Goal: Information Seeking & Learning: Learn about a topic

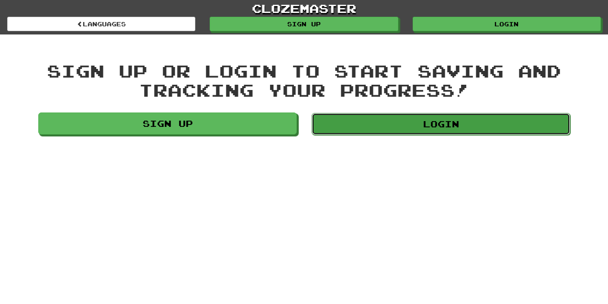
click at [430, 123] on link "Login" at bounding box center [441, 124] width 258 height 22
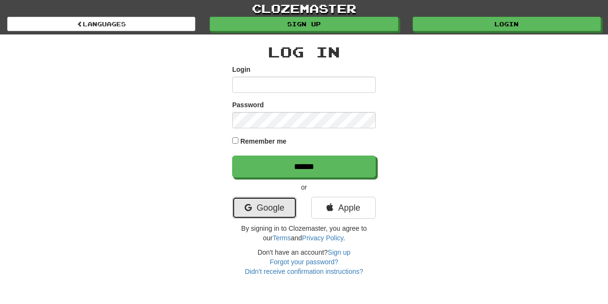
click at [269, 205] on link "Google" at bounding box center [264, 208] width 65 height 22
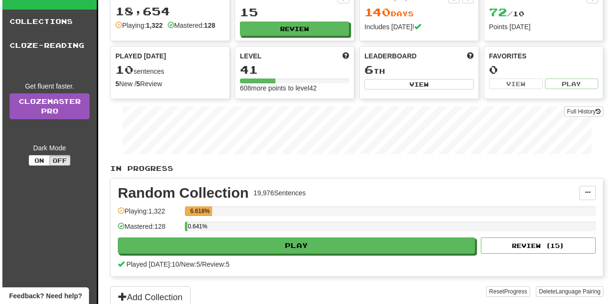
scroll to position [64, 0]
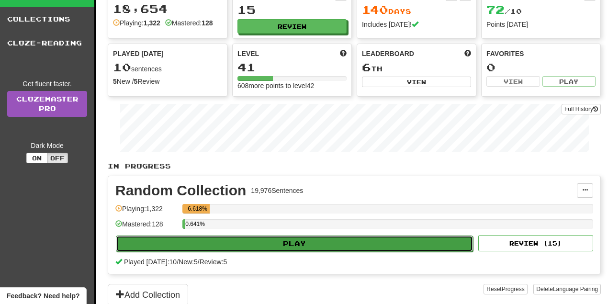
click at [321, 242] on button "Play" at bounding box center [294, 244] width 357 height 16
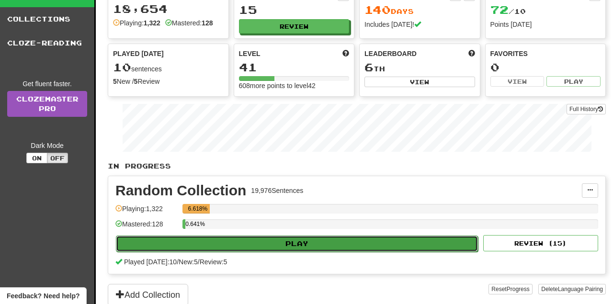
select select "**"
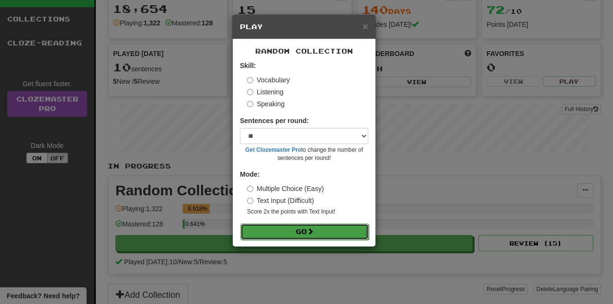
click at [310, 228] on span at bounding box center [310, 231] width 7 height 7
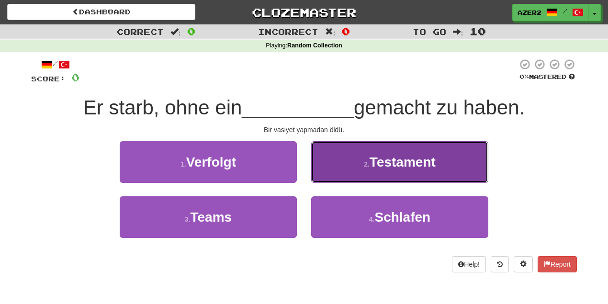
click at [412, 164] on span "Testament" at bounding box center [403, 162] width 66 height 15
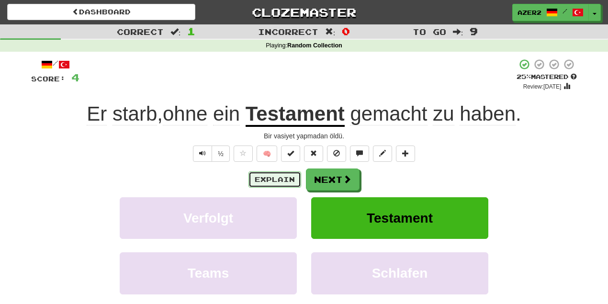
click at [272, 178] on button "Explain" at bounding box center [274, 179] width 53 height 16
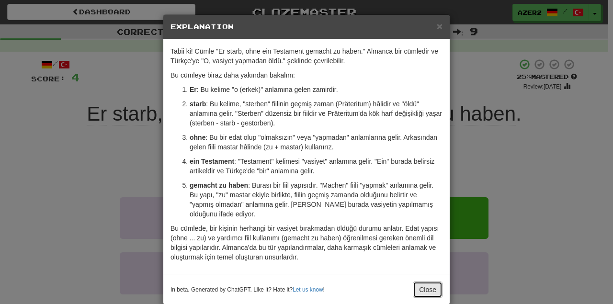
click at [423, 281] on button "Close" at bounding box center [428, 289] width 30 height 16
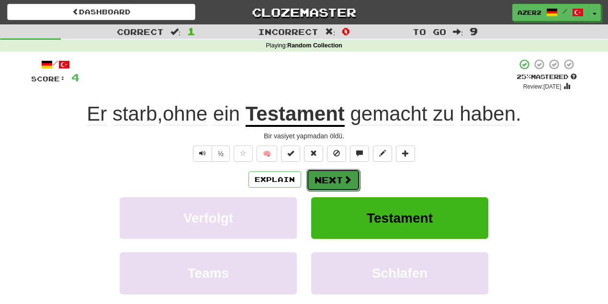
click at [346, 180] on span at bounding box center [347, 179] width 9 height 9
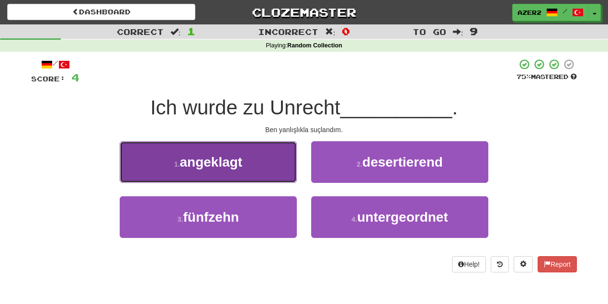
click at [230, 170] on button "1 . angeklagt" at bounding box center [208, 162] width 177 height 42
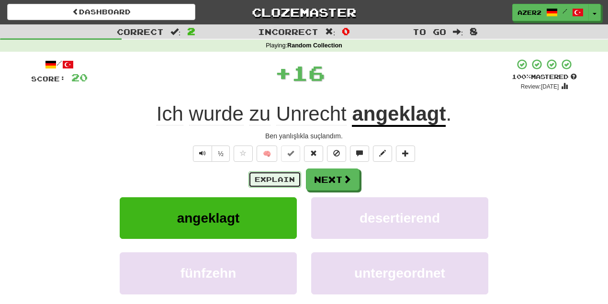
click at [267, 183] on button "Explain" at bounding box center [274, 179] width 53 height 16
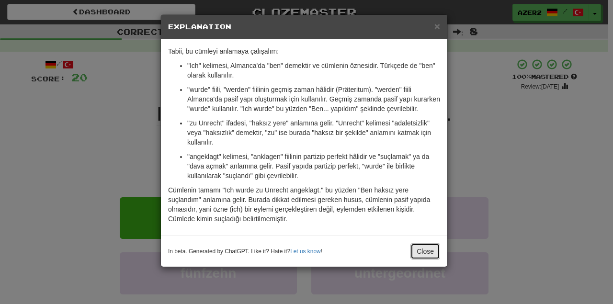
click at [417, 246] on button "Close" at bounding box center [425, 251] width 30 height 16
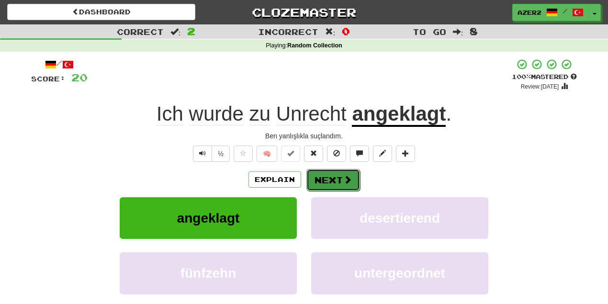
click at [337, 180] on button "Next" at bounding box center [333, 180] width 54 height 22
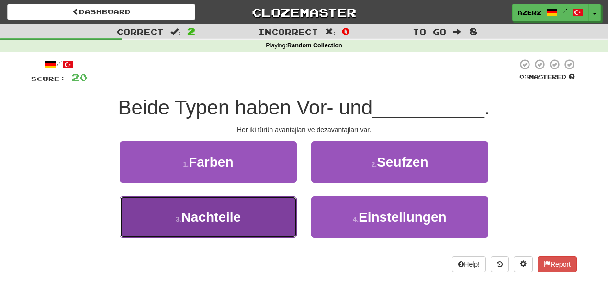
click at [186, 219] on span "Nachteile" at bounding box center [211, 217] width 60 height 15
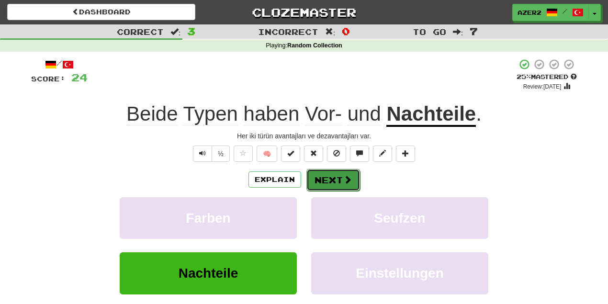
click at [336, 180] on button "Next" at bounding box center [333, 180] width 54 height 22
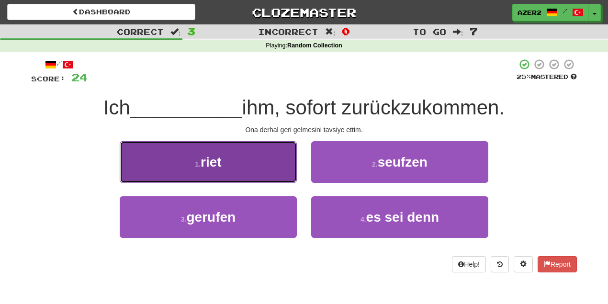
click at [258, 159] on button "1 . riet" at bounding box center [208, 162] width 177 height 42
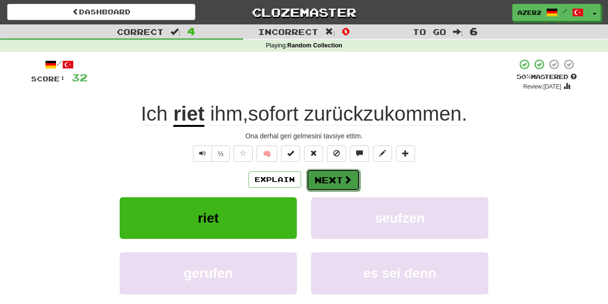
click at [328, 187] on button "Next" at bounding box center [333, 180] width 54 height 22
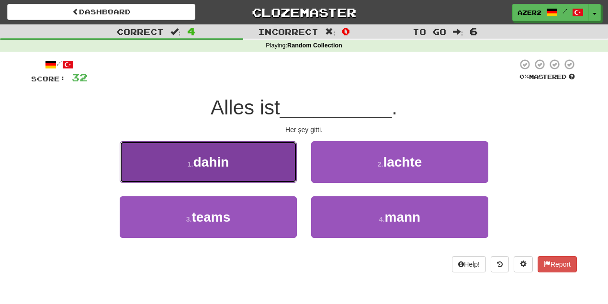
click at [212, 161] on span "dahin" at bounding box center [211, 162] width 36 height 15
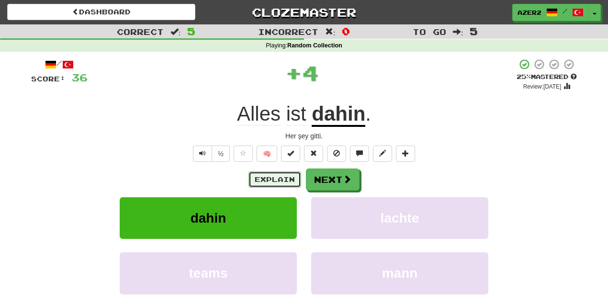
click at [273, 174] on button "Explain" at bounding box center [274, 179] width 53 height 16
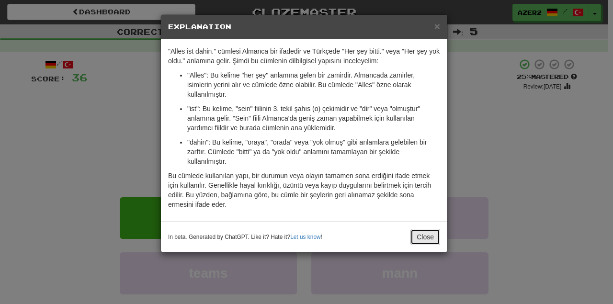
click at [432, 238] on button "Close" at bounding box center [425, 237] width 30 height 16
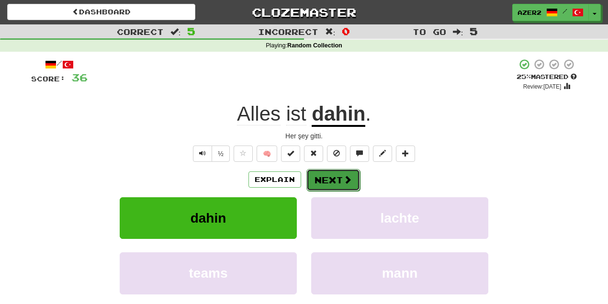
click at [332, 181] on button "Next" at bounding box center [333, 180] width 54 height 22
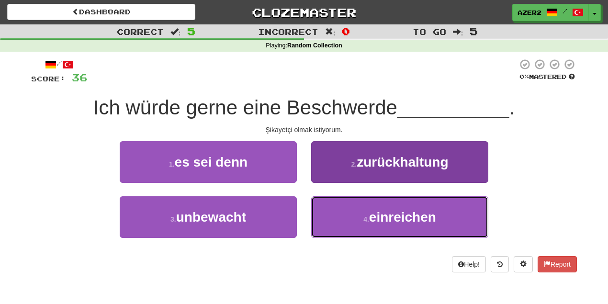
click at [423, 221] on button "4 . einreichen" at bounding box center [399, 217] width 177 height 42
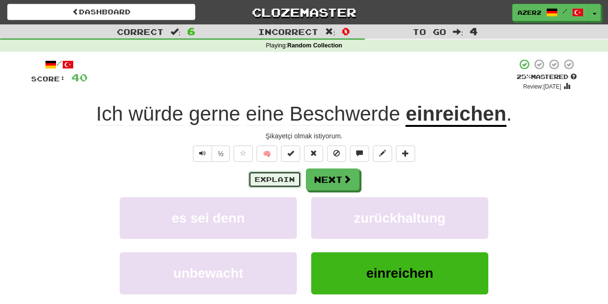
click at [282, 181] on button "Explain" at bounding box center [274, 179] width 53 height 16
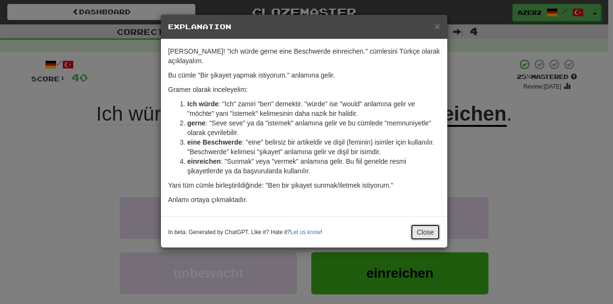
click at [432, 233] on button "Close" at bounding box center [425, 232] width 30 height 16
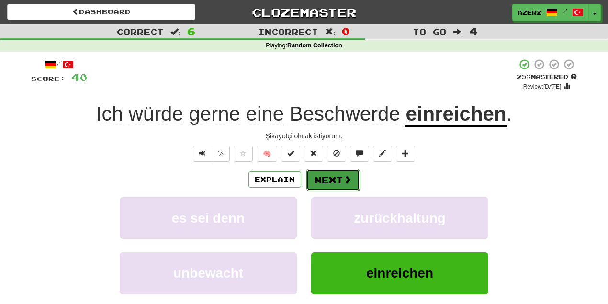
click at [348, 179] on span at bounding box center [347, 179] width 9 height 9
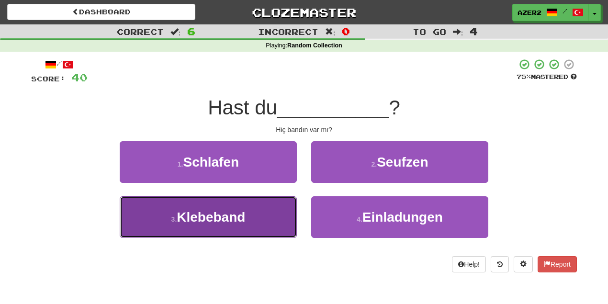
click at [230, 220] on span "Klebeband" at bounding box center [211, 217] width 68 height 15
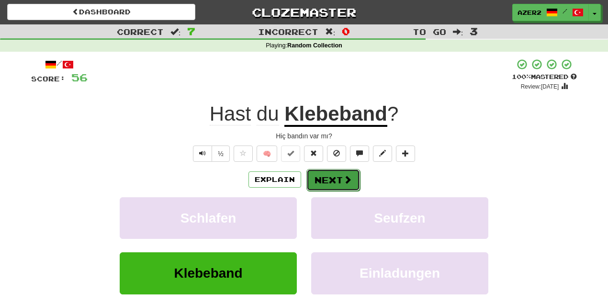
click at [333, 183] on button "Next" at bounding box center [333, 180] width 54 height 22
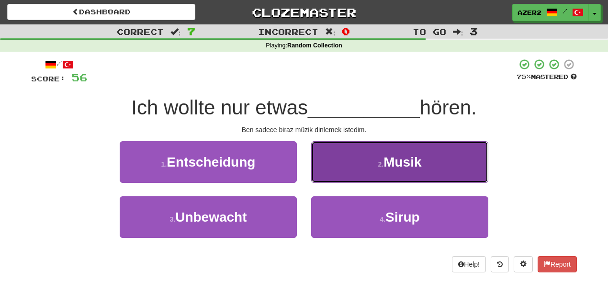
click at [462, 160] on button "2 . Musik" at bounding box center [399, 162] width 177 height 42
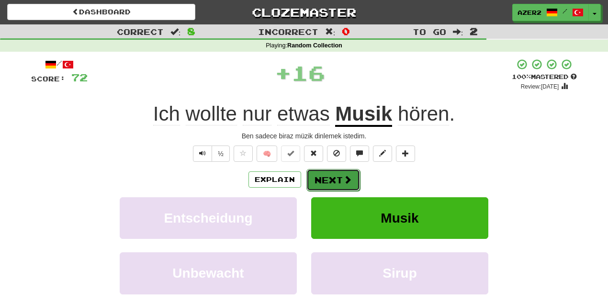
click at [341, 173] on button "Next" at bounding box center [333, 180] width 54 height 22
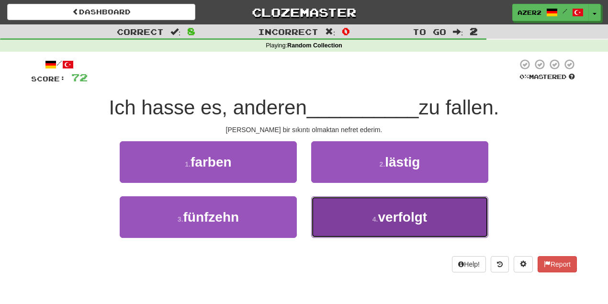
click at [409, 221] on span "verfolgt" at bounding box center [402, 217] width 49 height 15
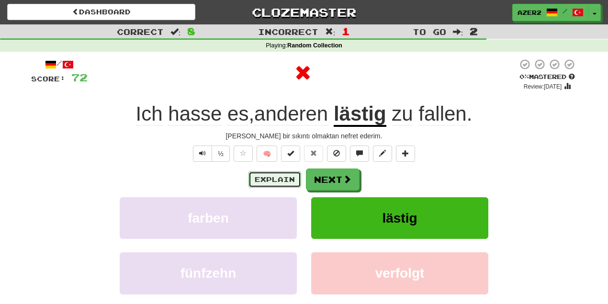
click at [268, 181] on button "Explain" at bounding box center [274, 179] width 53 height 16
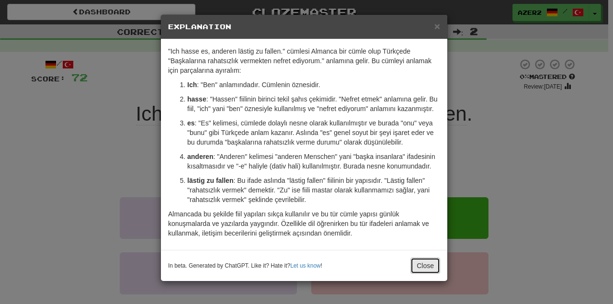
click at [425, 265] on button "Close" at bounding box center [425, 266] width 30 height 16
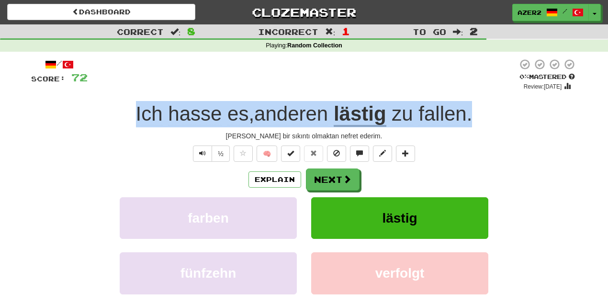
drag, startPoint x: 130, startPoint y: 117, endPoint x: 479, endPoint y: 104, distance: 349.2
click at [479, 104] on div "Ich hasse es , anderen lästig zu fallen ." at bounding box center [304, 114] width 546 height 26
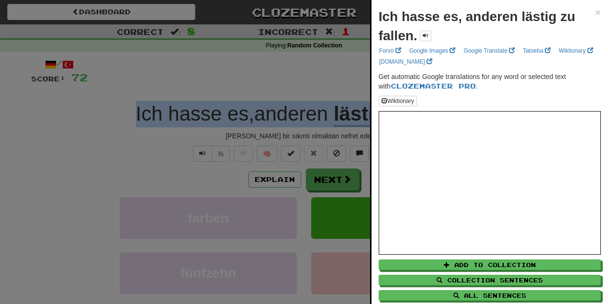
copy div "Ich hasse es , anderen lästig zu fallen ."
click at [596, 12] on span "×" at bounding box center [598, 12] width 6 height 11
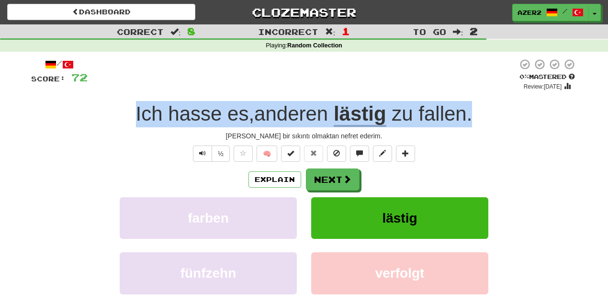
drag, startPoint x: 484, startPoint y: 110, endPoint x: 134, endPoint y: 108, distance: 350.4
click at [134, 108] on div "Ich hasse es , anderen lästig zu fallen ." at bounding box center [304, 114] width 546 height 26
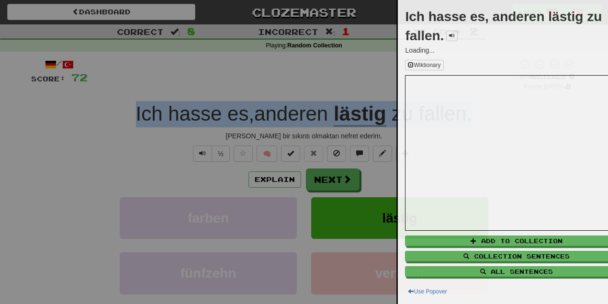
copy div "Ich hasse es , anderen lästig zu fallen ."
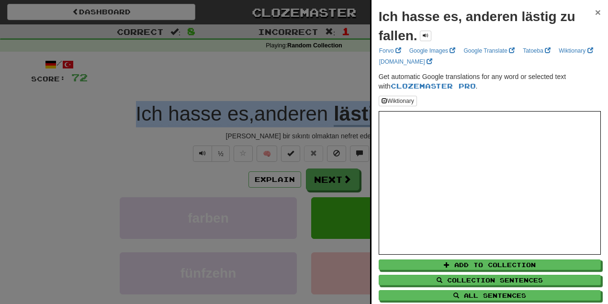
click at [595, 11] on span "×" at bounding box center [598, 12] width 6 height 11
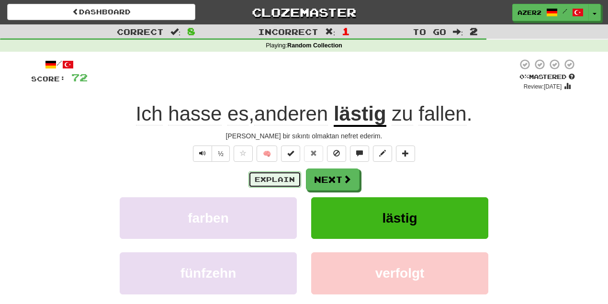
click at [277, 178] on button "Explain" at bounding box center [274, 179] width 53 height 16
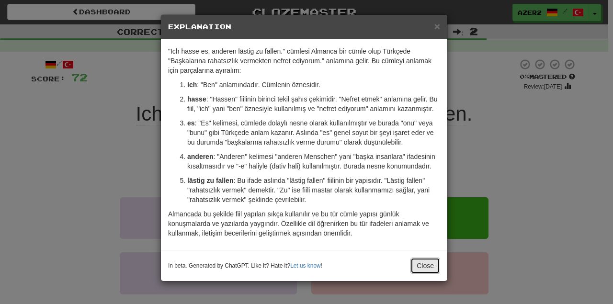
click at [423, 263] on button "Close" at bounding box center [425, 266] width 30 height 16
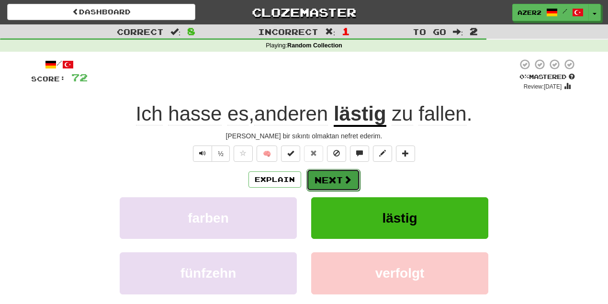
click at [335, 174] on button "Next" at bounding box center [333, 180] width 54 height 22
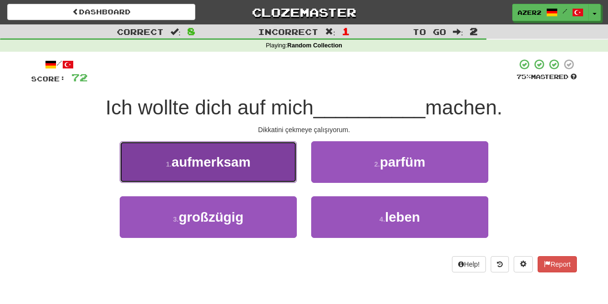
click at [243, 168] on span "aufmerksam" at bounding box center [210, 162] width 79 height 15
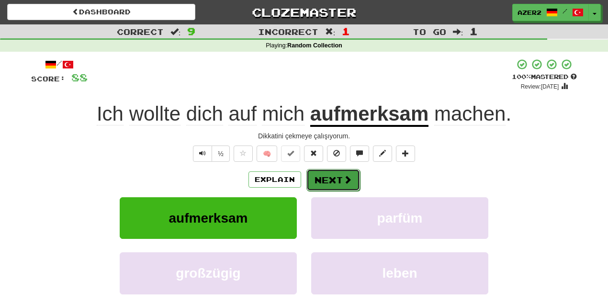
click at [328, 184] on button "Next" at bounding box center [333, 180] width 54 height 22
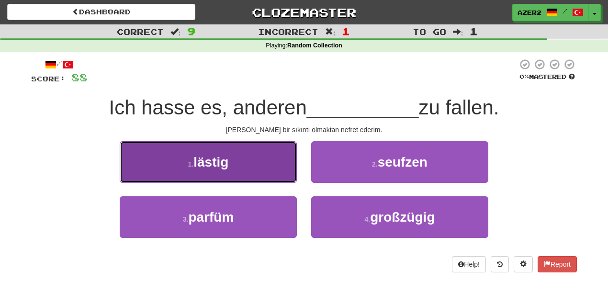
click at [218, 167] on span "lästig" at bounding box center [210, 162] width 35 height 15
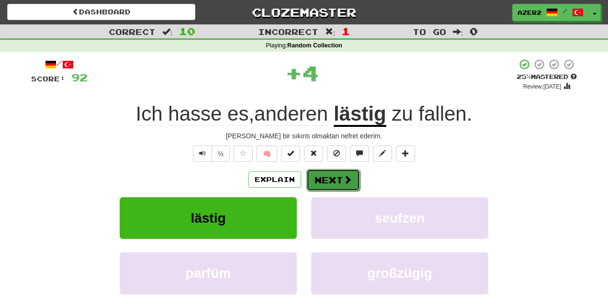
click at [331, 183] on button "Next" at bounding box center [333, 180] width 54 height 22
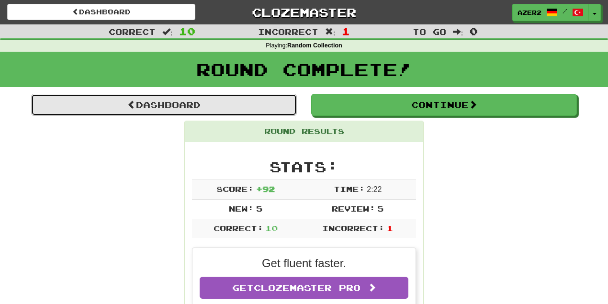
click at [212, 107] on link "Dashboard" at bounding box center [164, 105] width 266 height 22
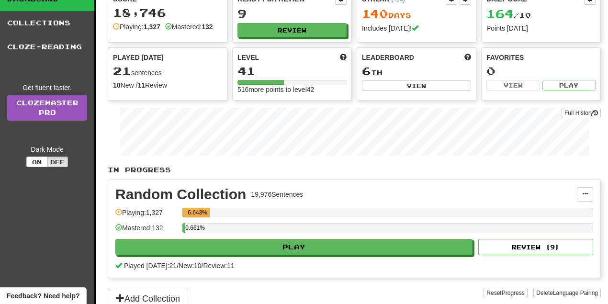
scroll to position [64, 0]
